Goal: Information Seeking & Learning: Learn about a topic

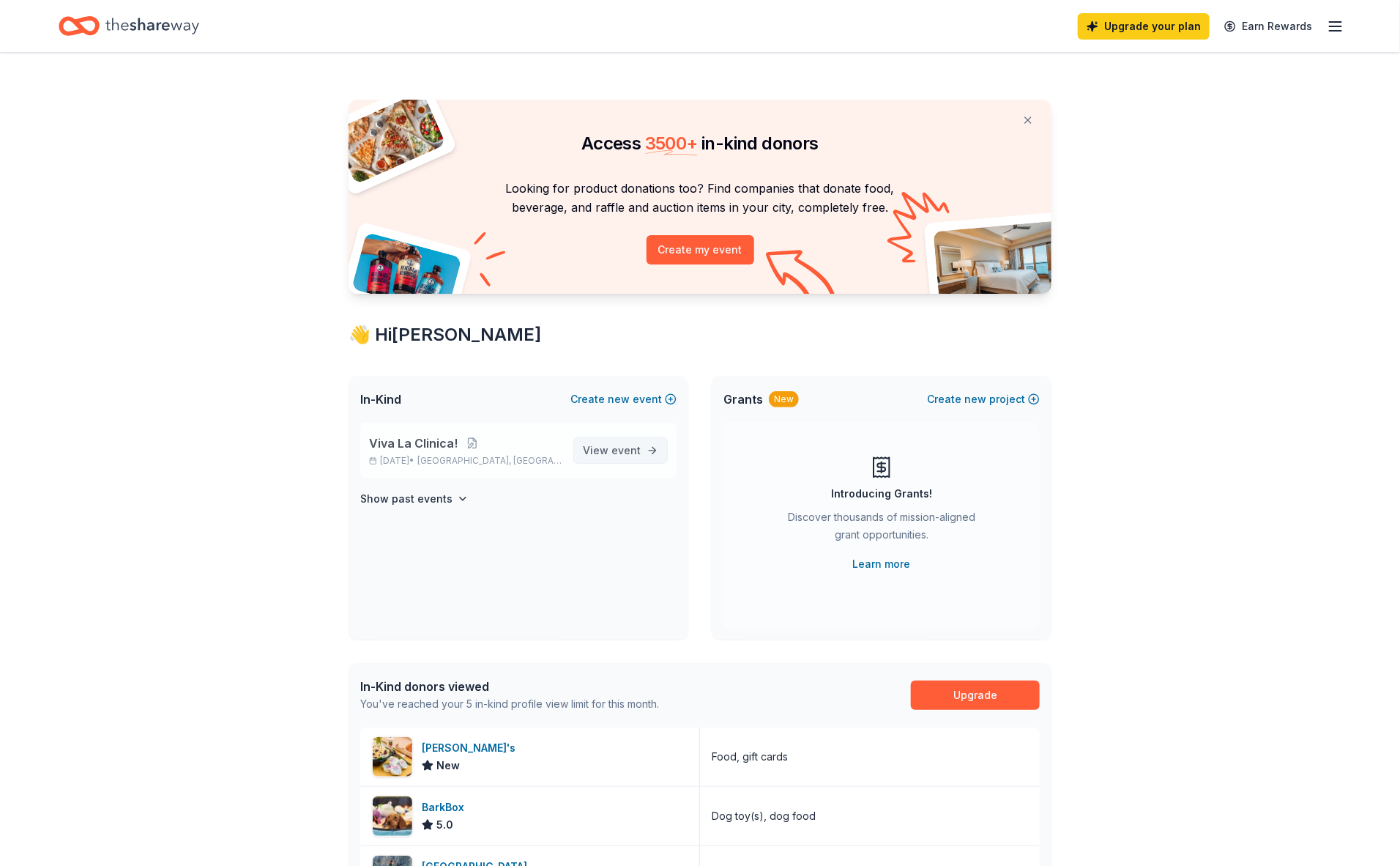
click at [618, 444] on span "event" at bounding box center [626, 450] width 29 height 13
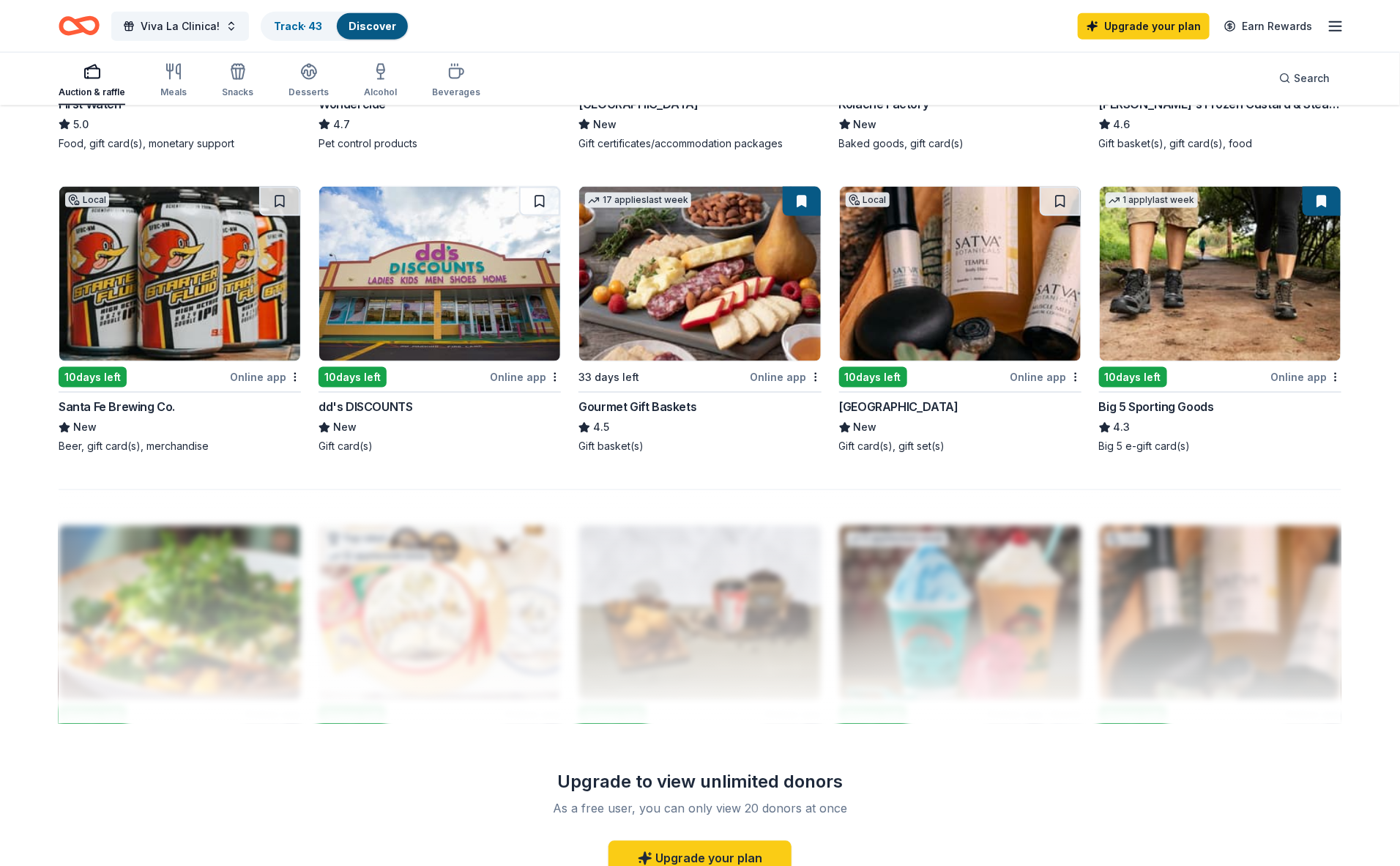
scroll to position [1012, 0]
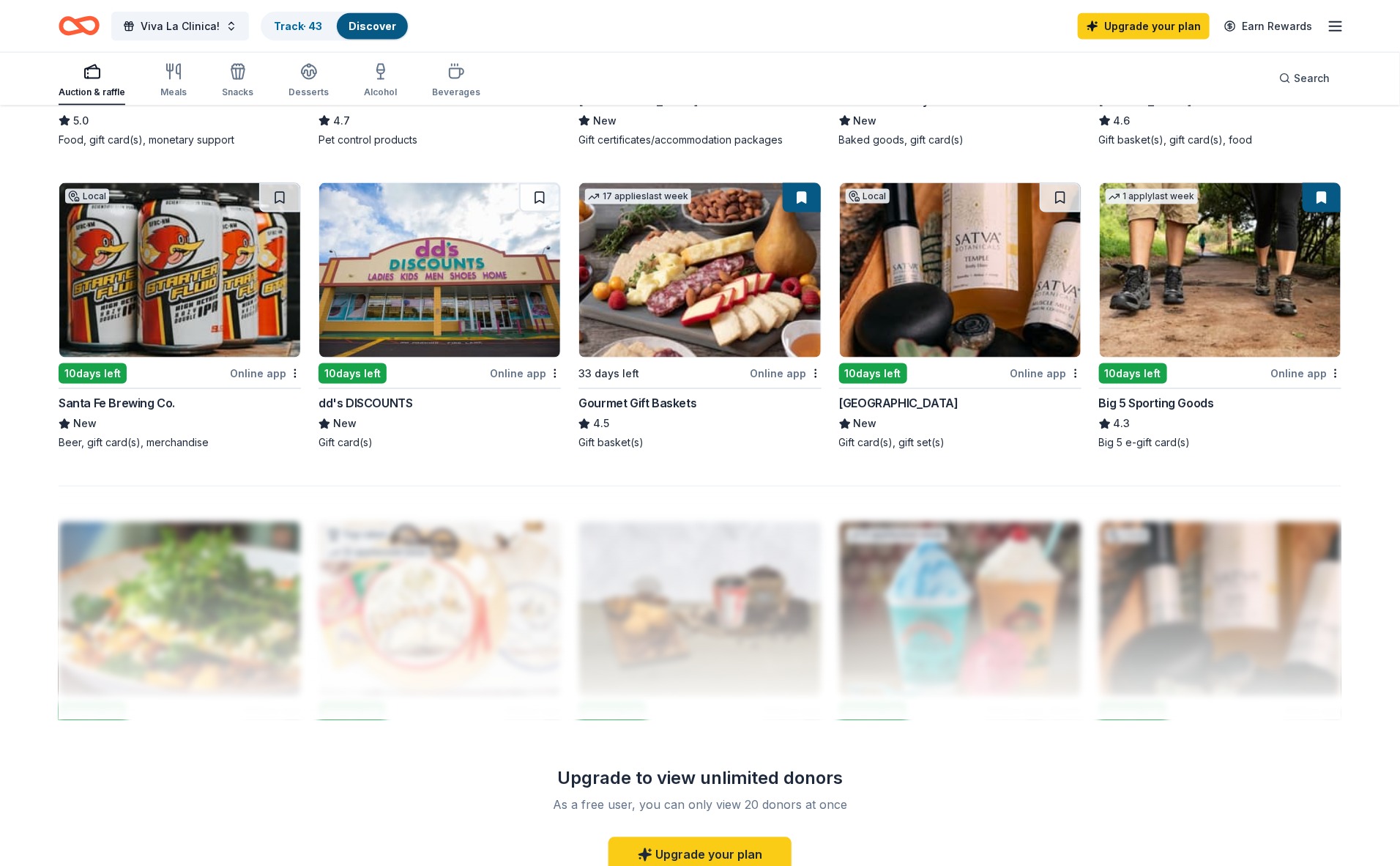
click at [1126, 399] on div "Big 5 Sporting Goods" at bounding box center [1156, 404] width 115 height 18
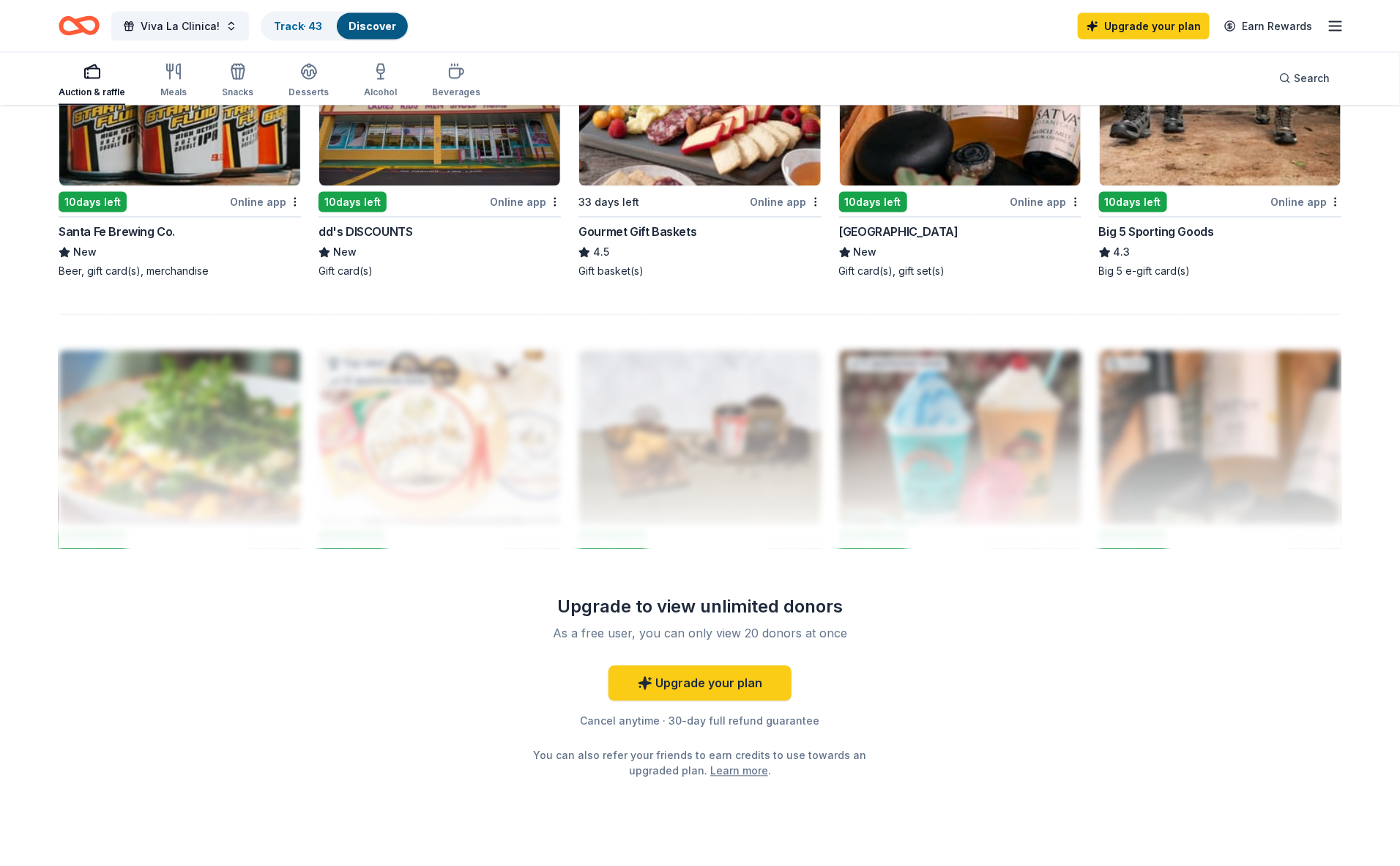
scroll to position [1185, 0]
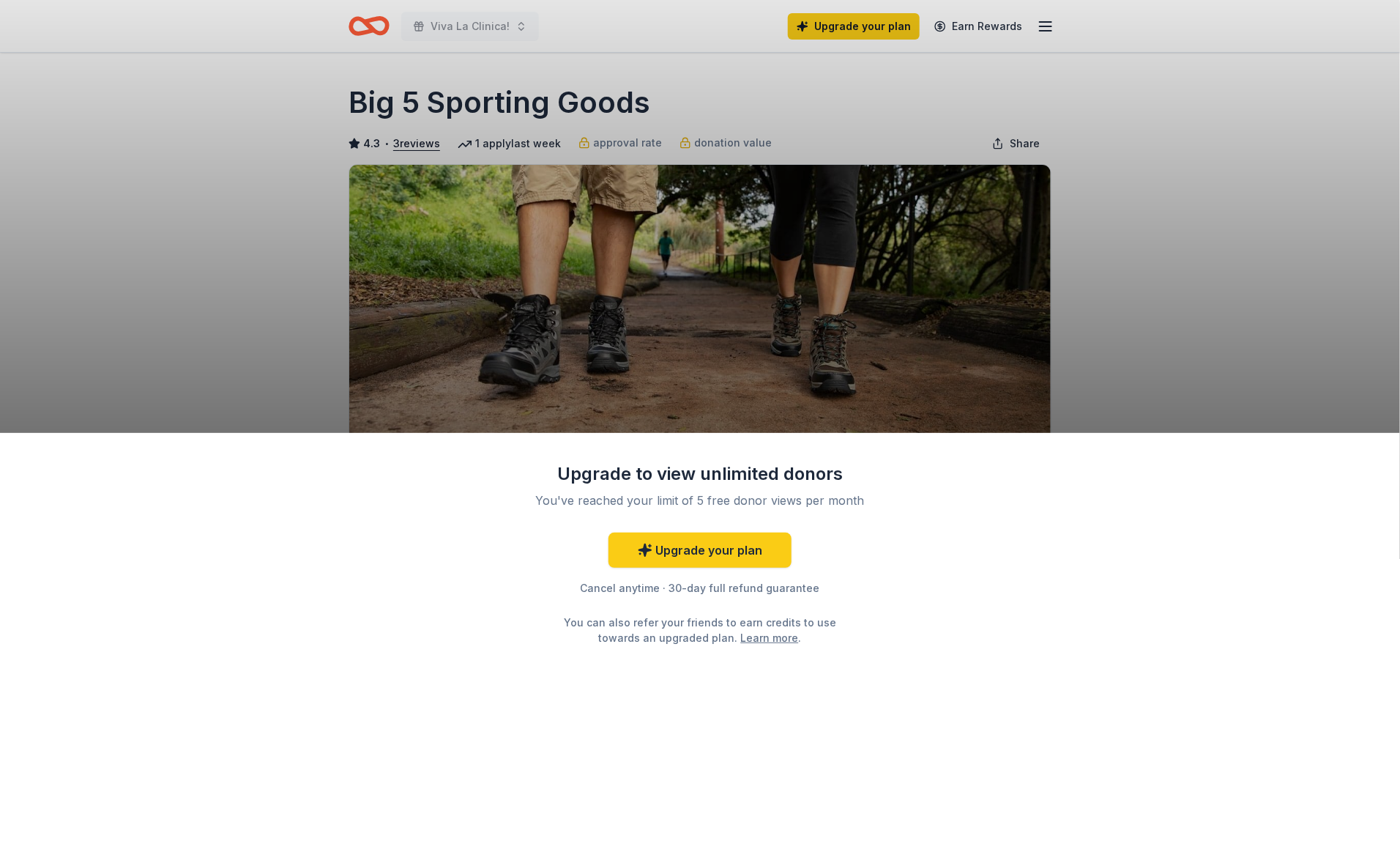
click at [209, 346] on div "Upgrade to view unlimited donors You've reached your limit of 5 free donor view…" at bounding box center [700, 433] width 1400 height 866
